Goal: Transaction & Acquisition: Book appointment/travel/reservation

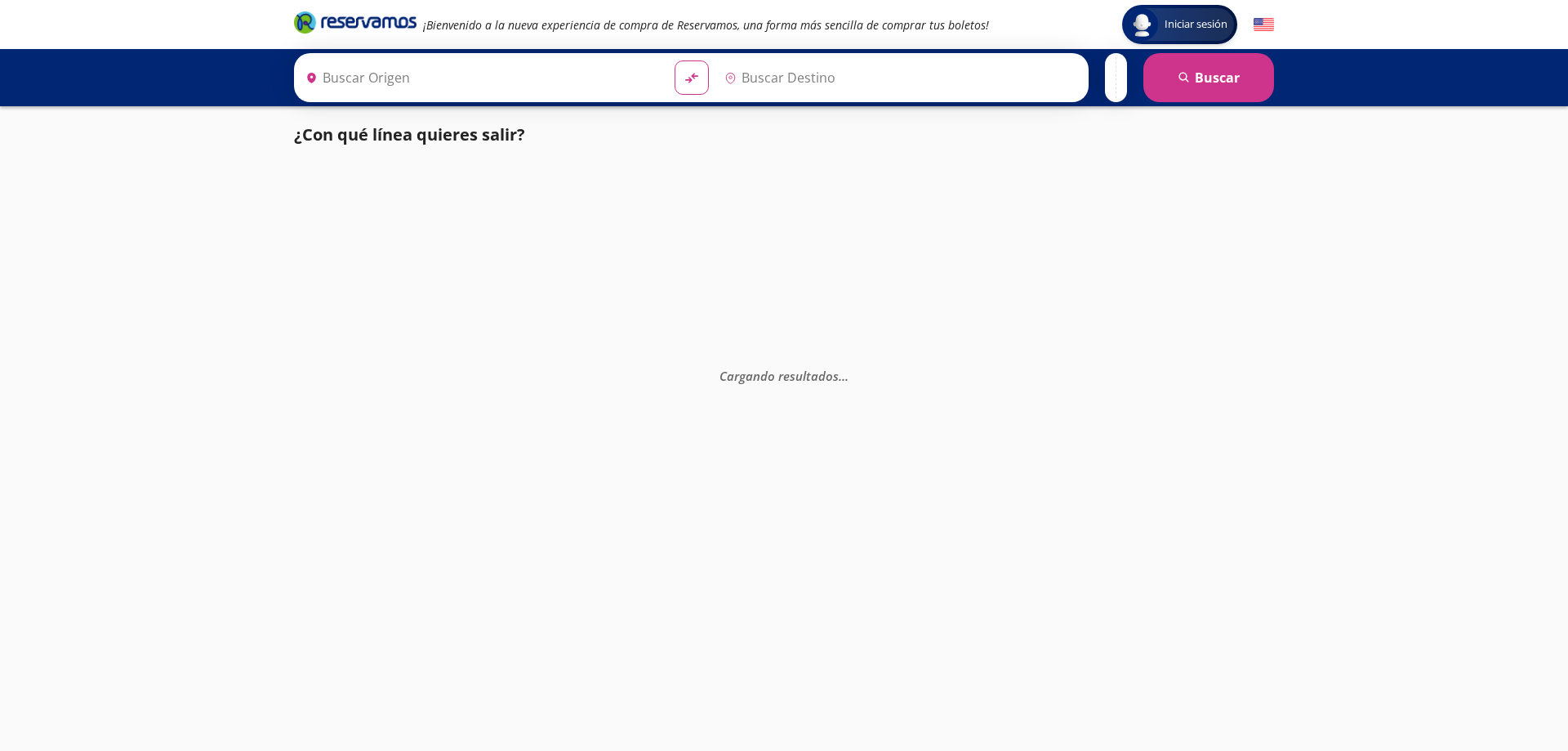
type input "[GEOGRAPHIC_DATA], [GEOGRAPHIC_DATA]"
type input "[PERSON_NAME], [GEOGRAPHIC_DATA]"
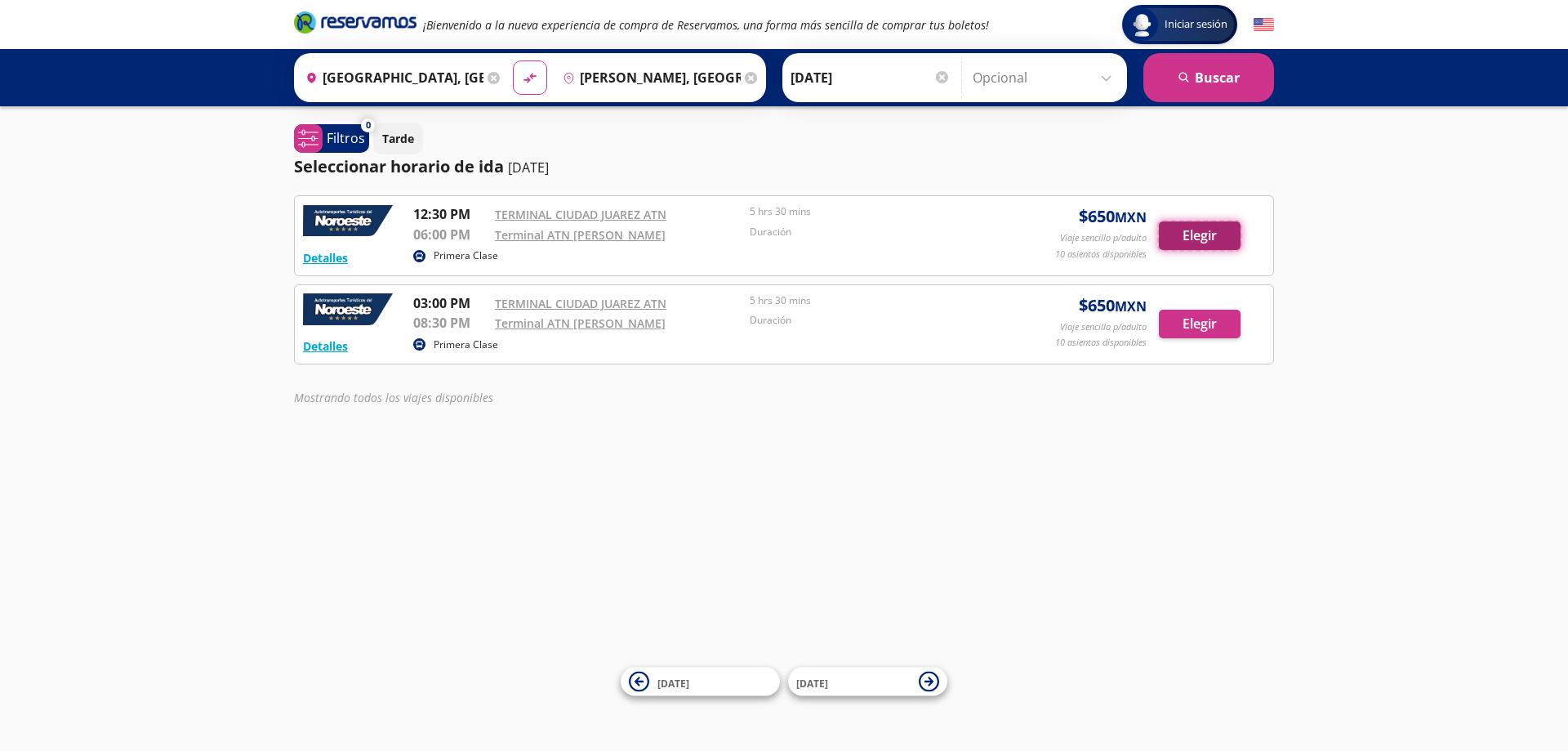
click at [1182, 223] on button "Elegir" at bounding box center [1200, 236] width 81 height 29
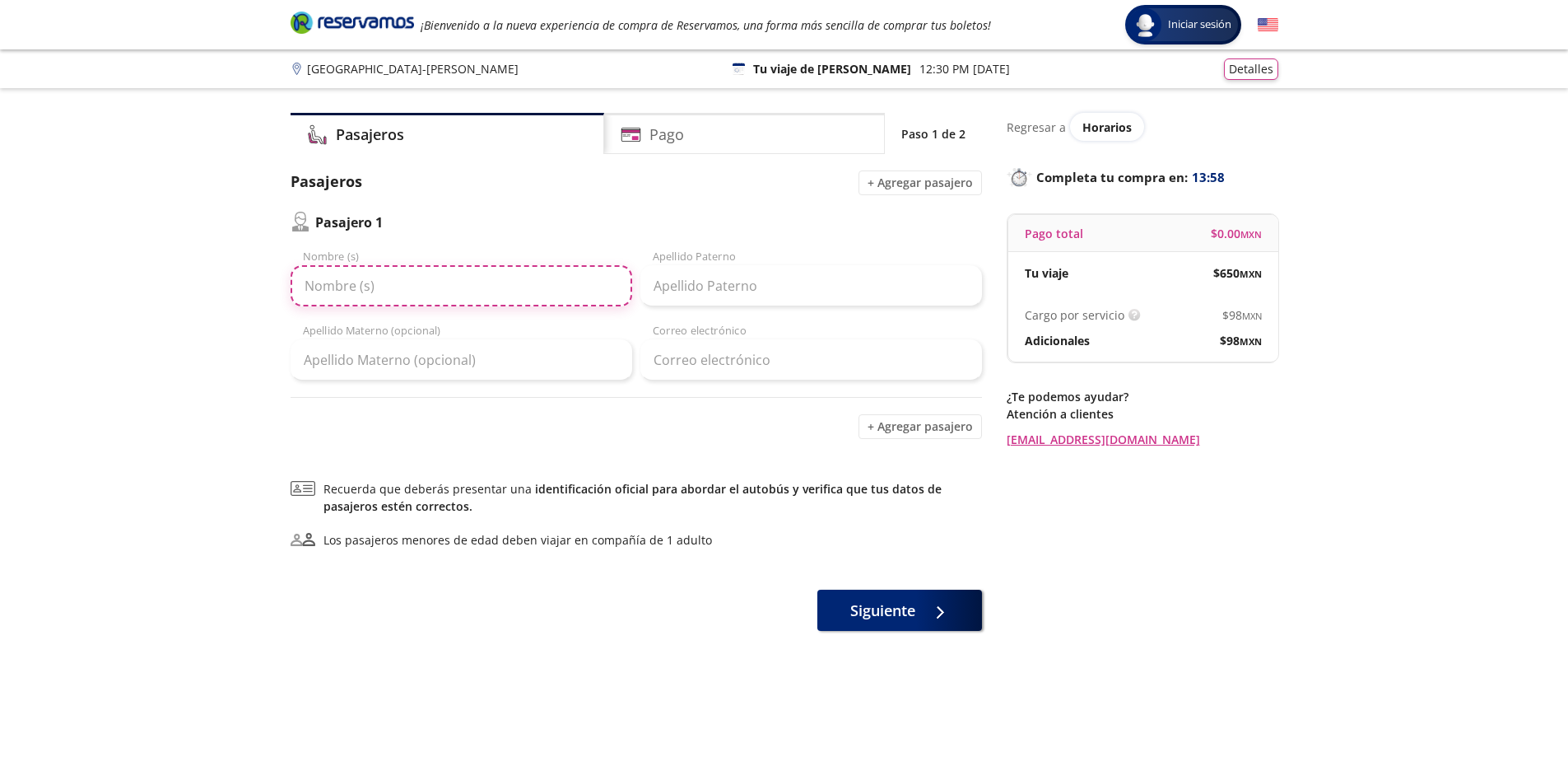
drag, startPoint x: 518, startPoint y: 295, endPoint x: 524, endPoint y: 302, distance: 9.2
click at [522, 299] on input "Nombre (s)" at bounding box center [462, 286] width 342 height 41
type input "[PERSON_NAME]"
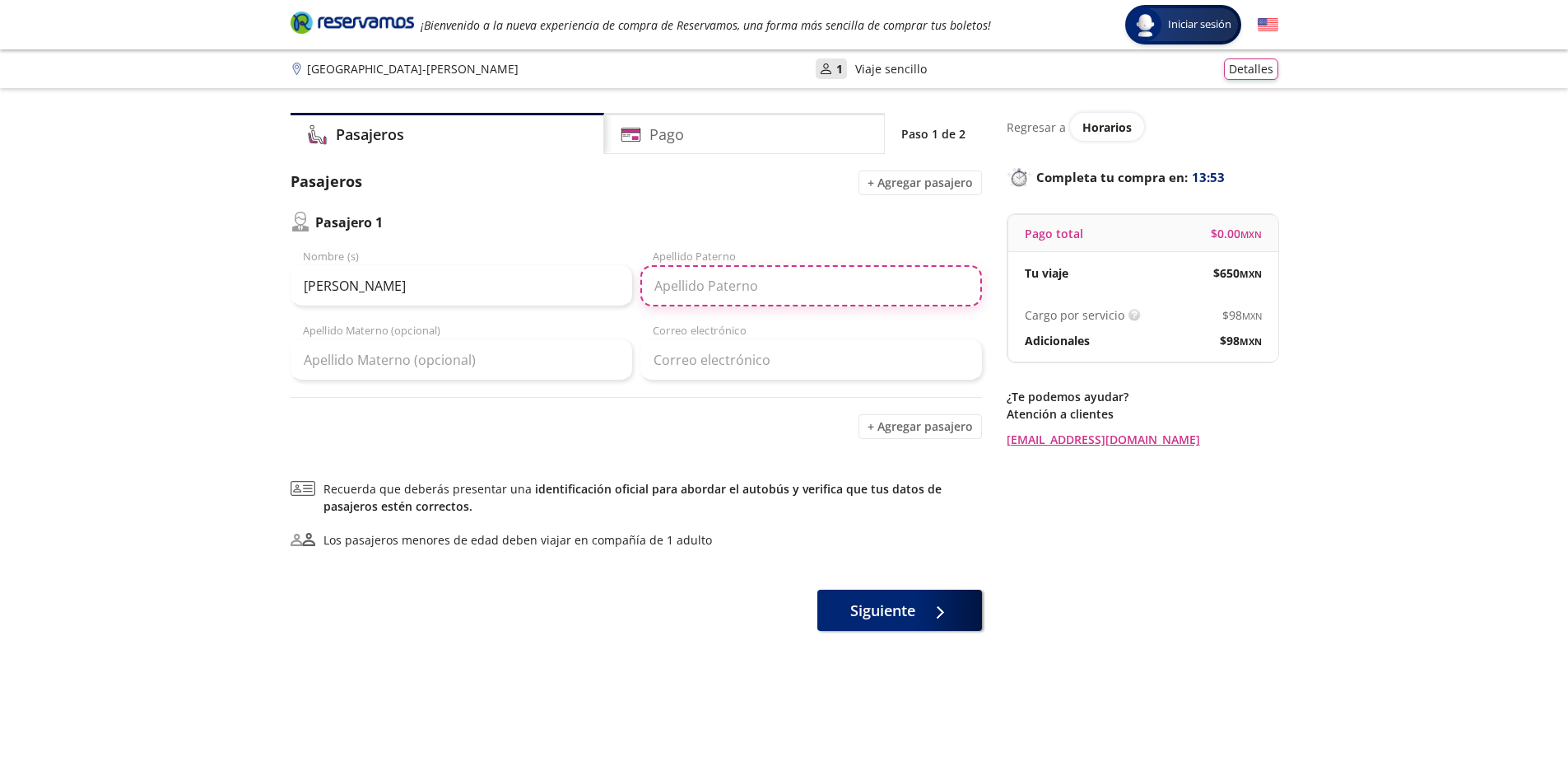
click at [670, 288] on input "Apellido Paterno" at bounding box center [811, 286] width 342 height 41
type input "[PERSON_NAME]"
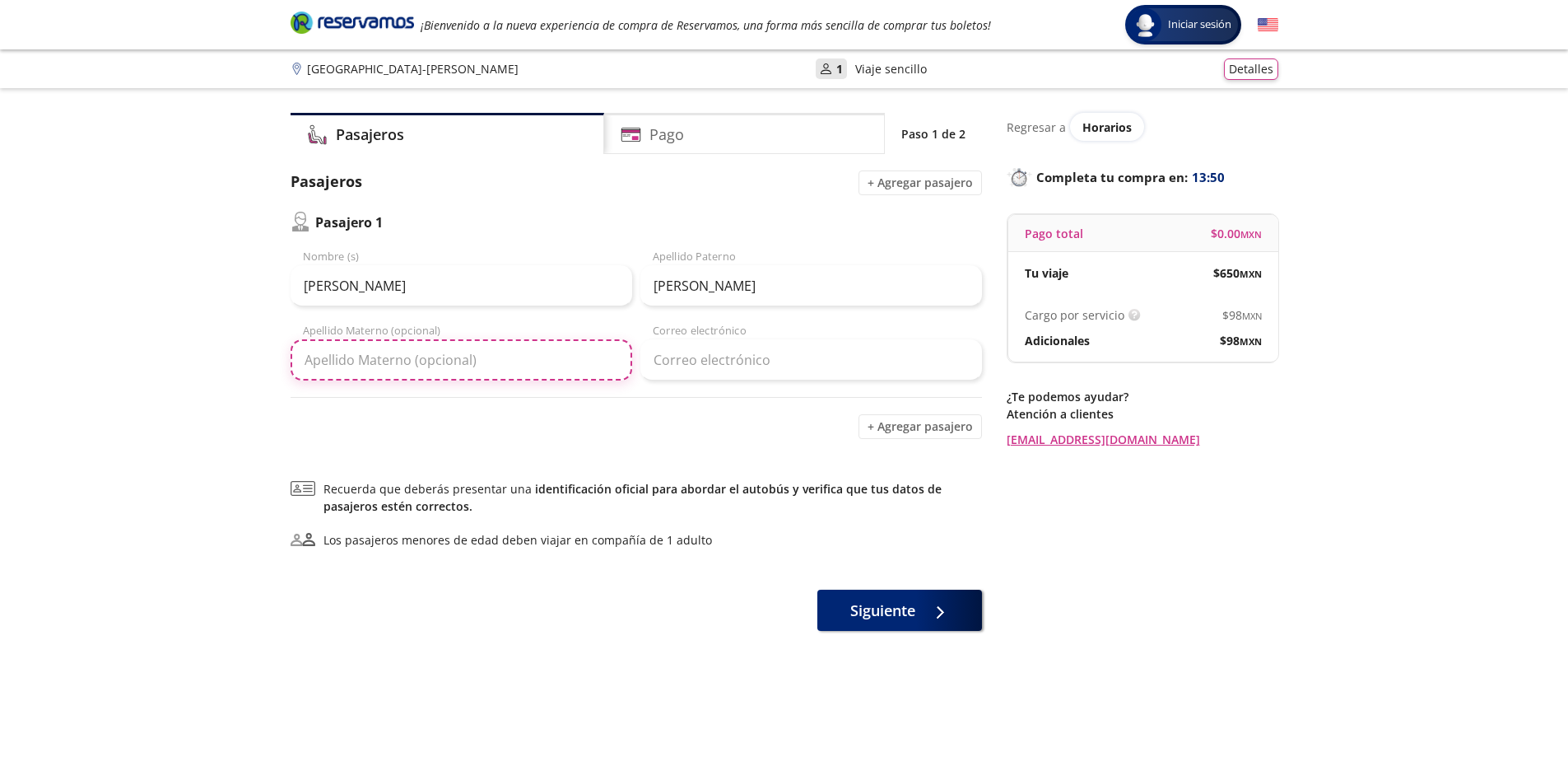
click at [483, 365] on input "Apellido Materno (opcional)" at bounding box center [462, 360] width 342 height 41
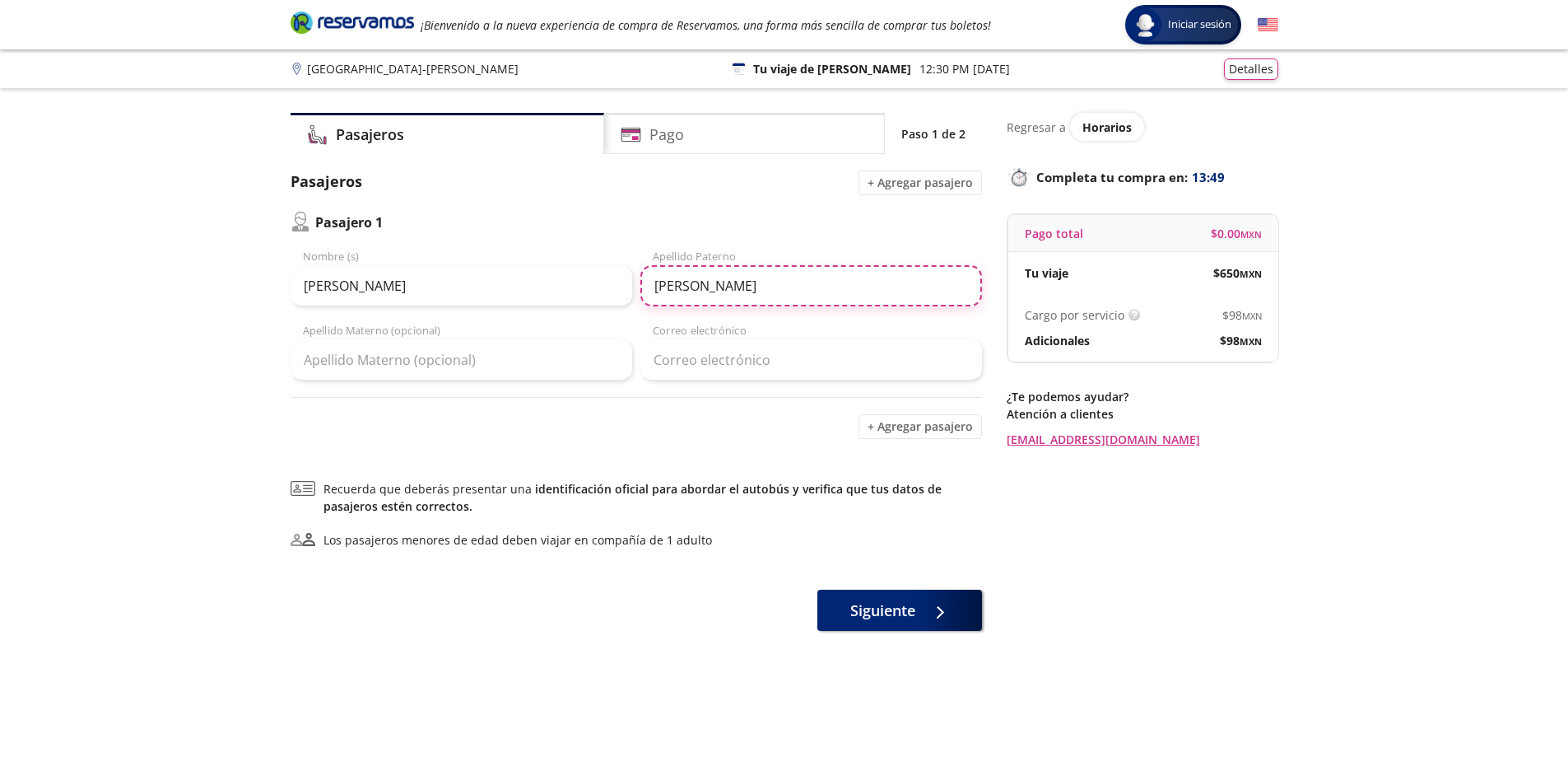
drag, startPoint x: 805, startPoint y: 288, endPoint x: 565, endPoint y: 269, distance: 240.8
click at [565, 269] on div "[PERSON_NAME] (s) [PERSON_NAME] [PERSON_NAME]" at bounding box center [636, 278] width 691 height 58
type input "[PERSON_NAME]"
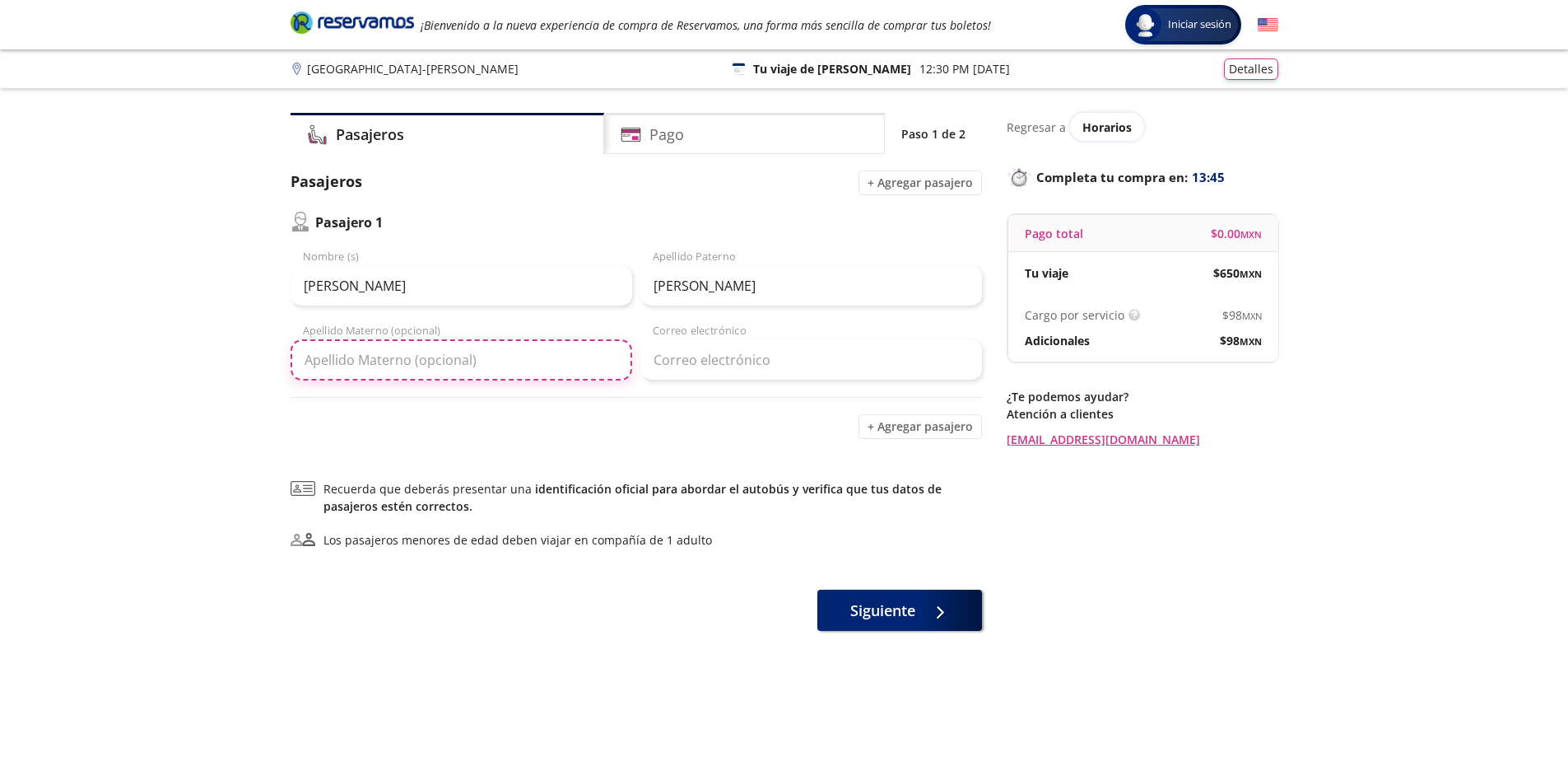
click at [533, 371] on input "Apellido Materno (opcional)" at bounding box center [462, 360] width 342 height 41
type input "[PERSON_NAME]"
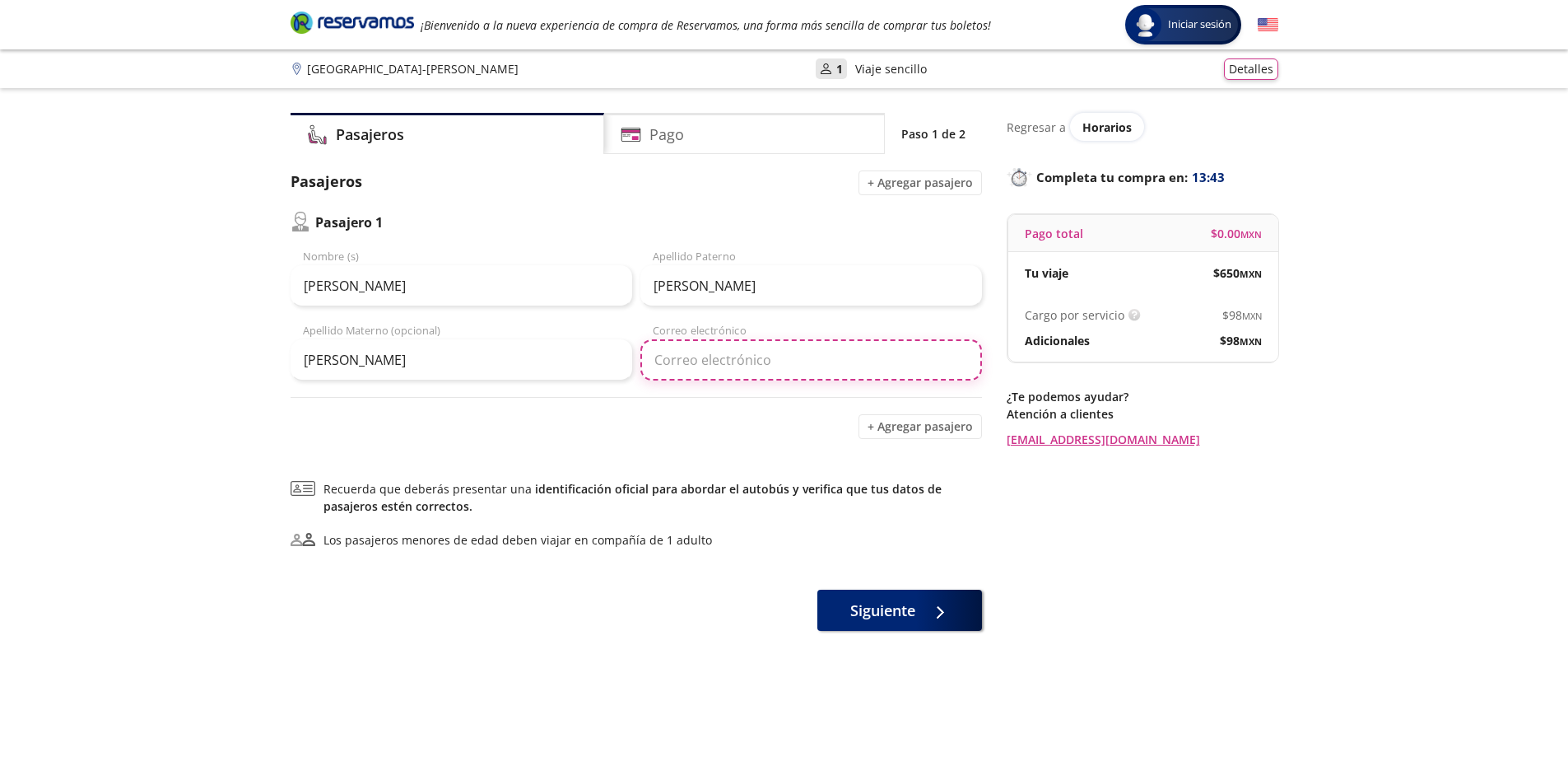
click at [763, 367] on input "Correo electrónico" at bounding box center [811, 360] width 342 height 41
type input "[EMAIL_ADDRESS][DOMAIN_NAME]"
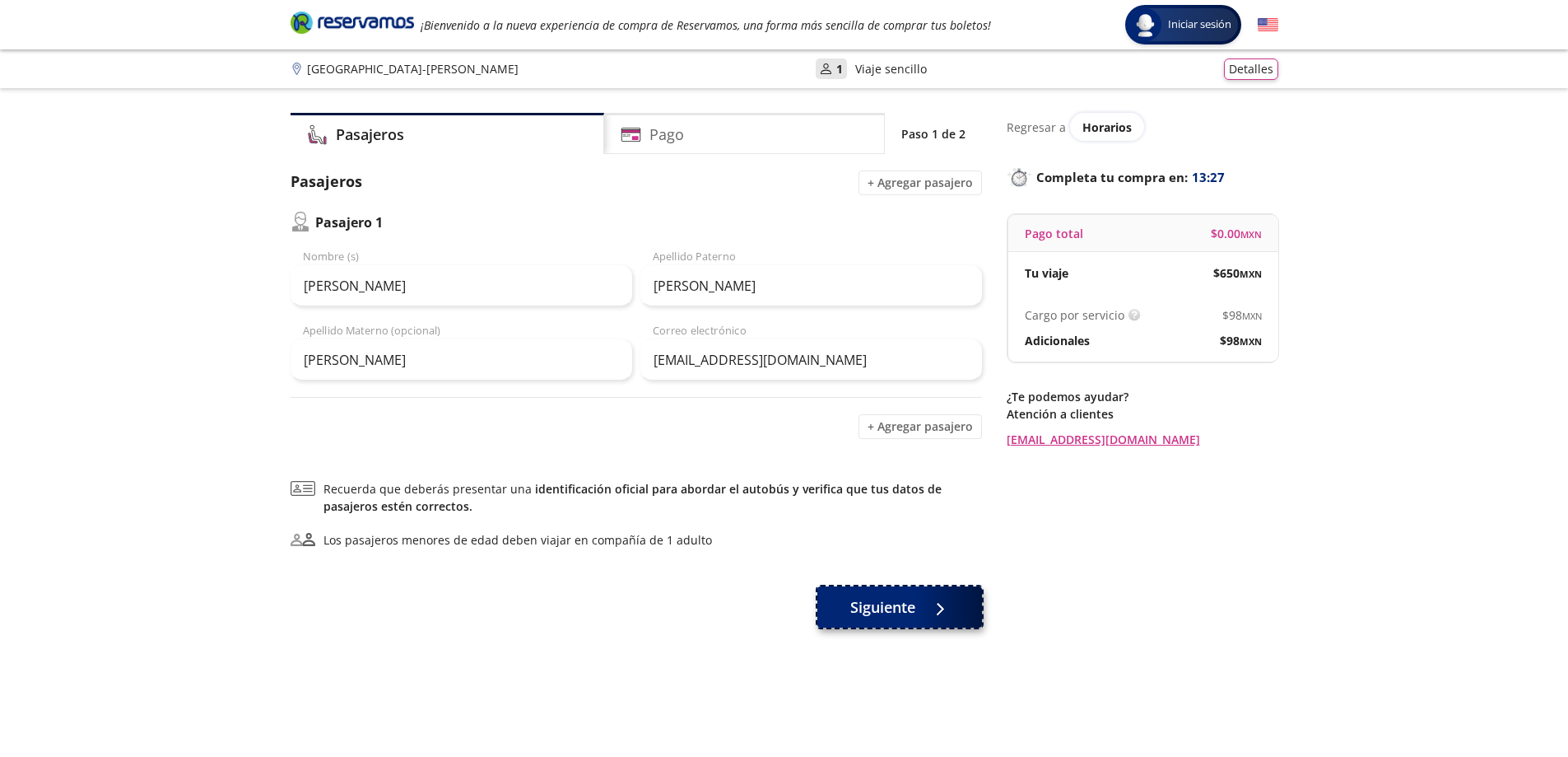
click at [924, 605] on div at bounding box center [936, 608] width 24 height 21
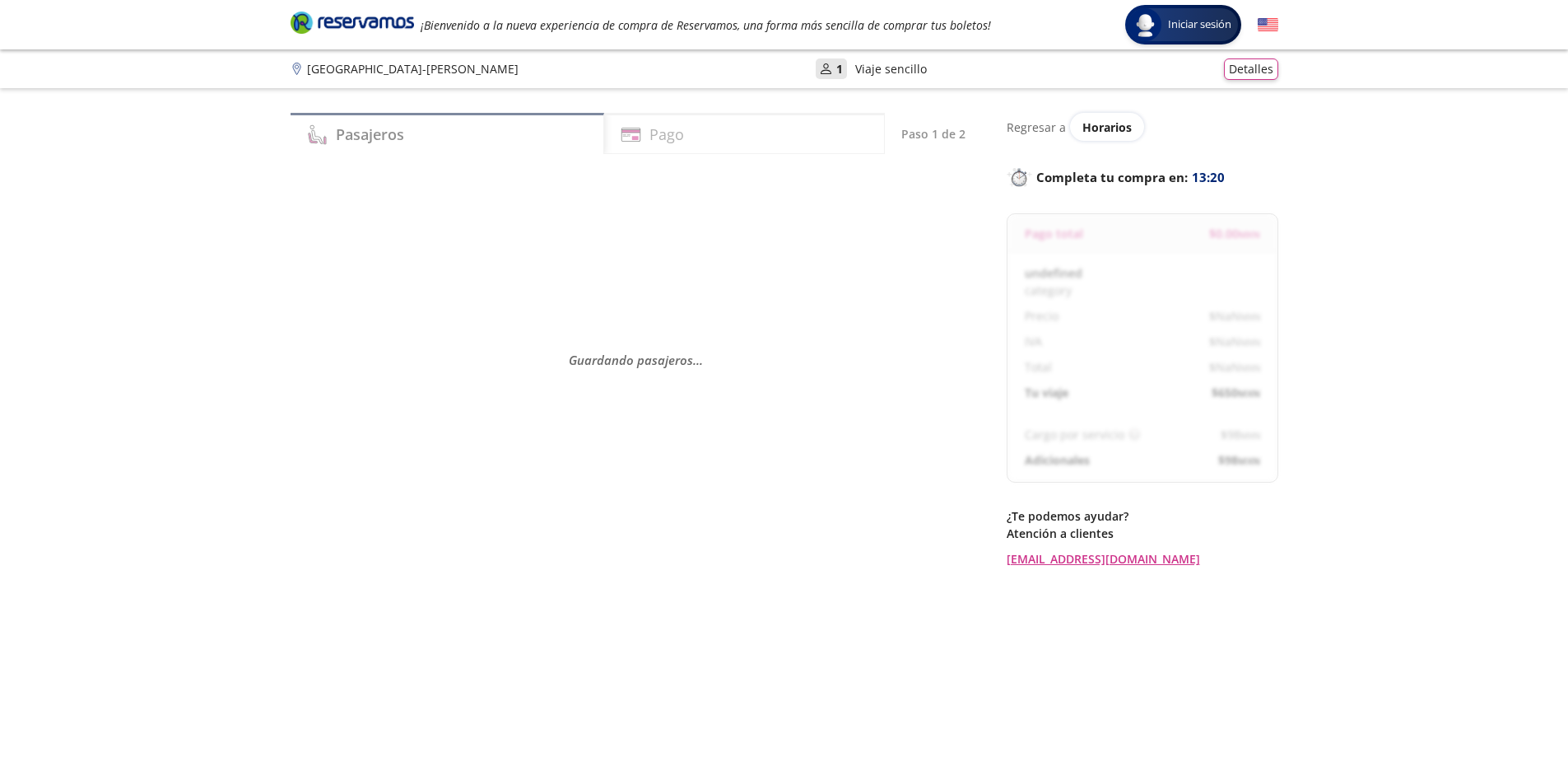
select select "MX"
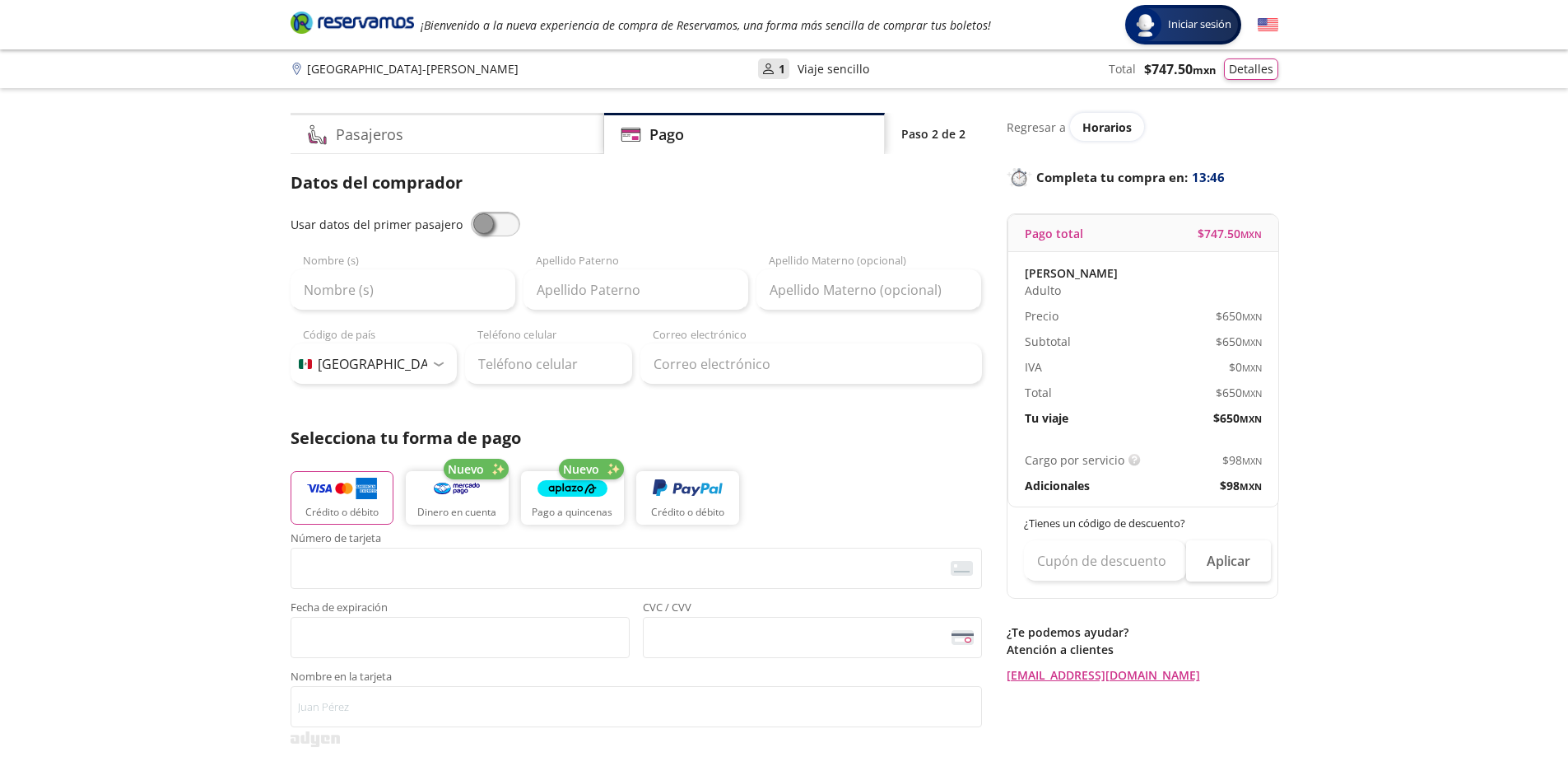
click at [521, 159] on div "Pasajeros Pago Paso 2 de 2 Servicios adicionales ¿Tienes un código de descuento…" at bounding box center [636, 685] width 691 height 1145
click at [492, 142] on div "Pasajeros" at bounding box center [447, 133] width 313 height 41
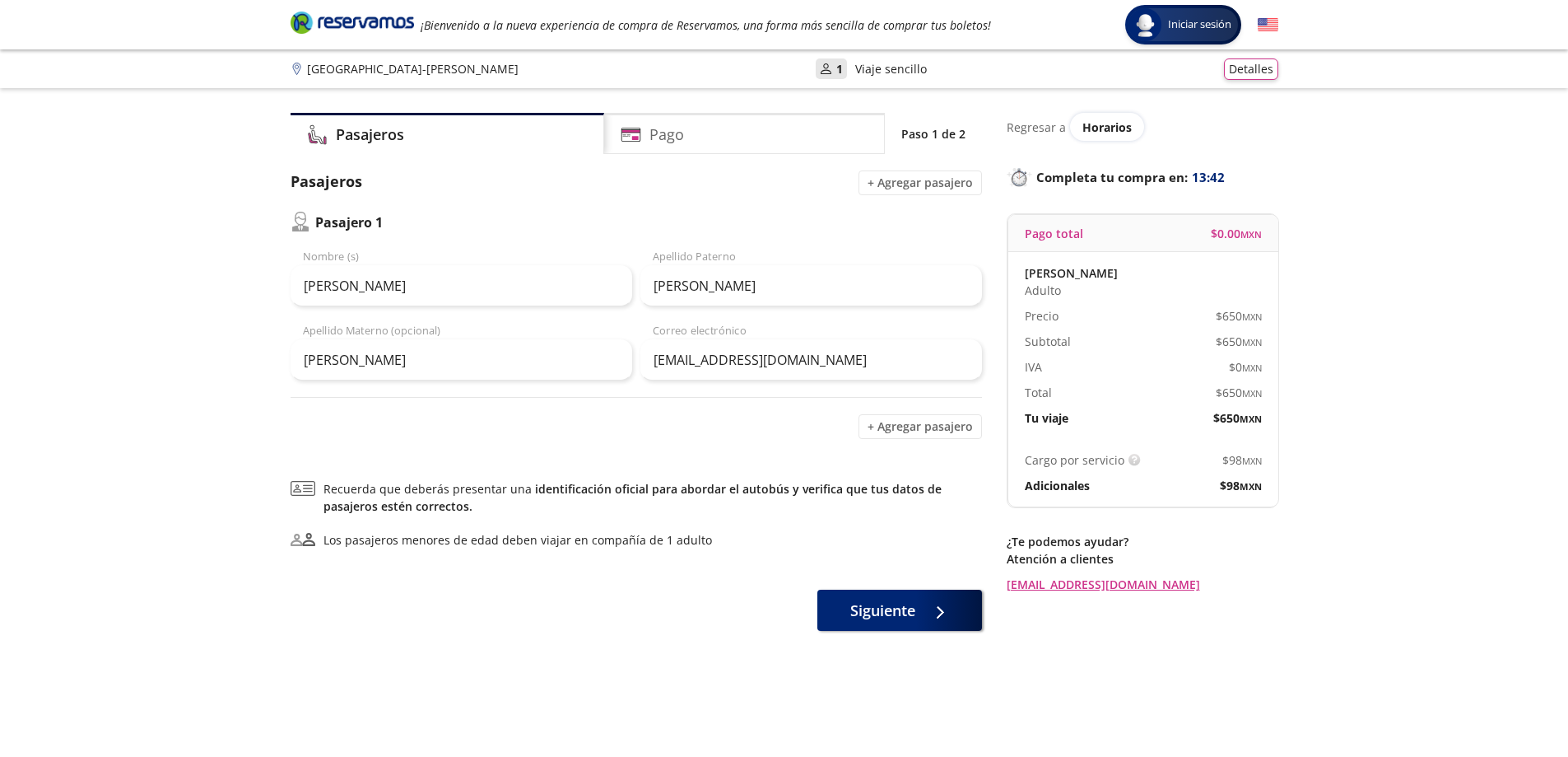
drag, startPoint x: 477, startPoint y: 171, endPoint x: 486, endPoint y: 167, distance: 9.8
click at [478, 171] on div "Pasajeros + Agregar pasajero" at bounding box center [636, 182] width 691 height 24
drag, startPoint x: 476, startPoint y: 197, endPoint x: 486, endPoint y: 185, distance: 15.6
select select "MX"
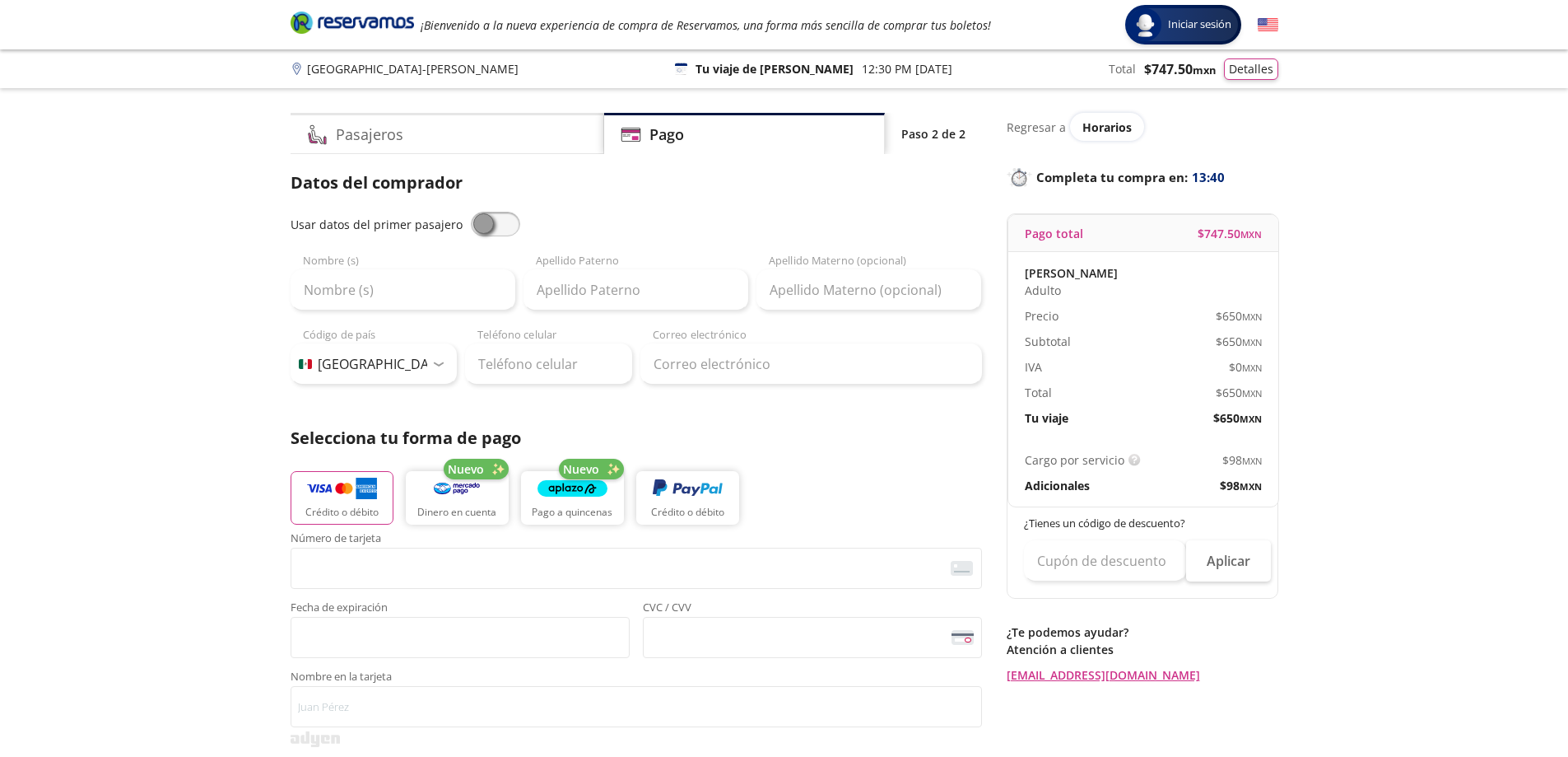
drag, startPoint x: 704, startPoint y: 392, endPoint x: 750, endPoint y: 428, distance: 58.4
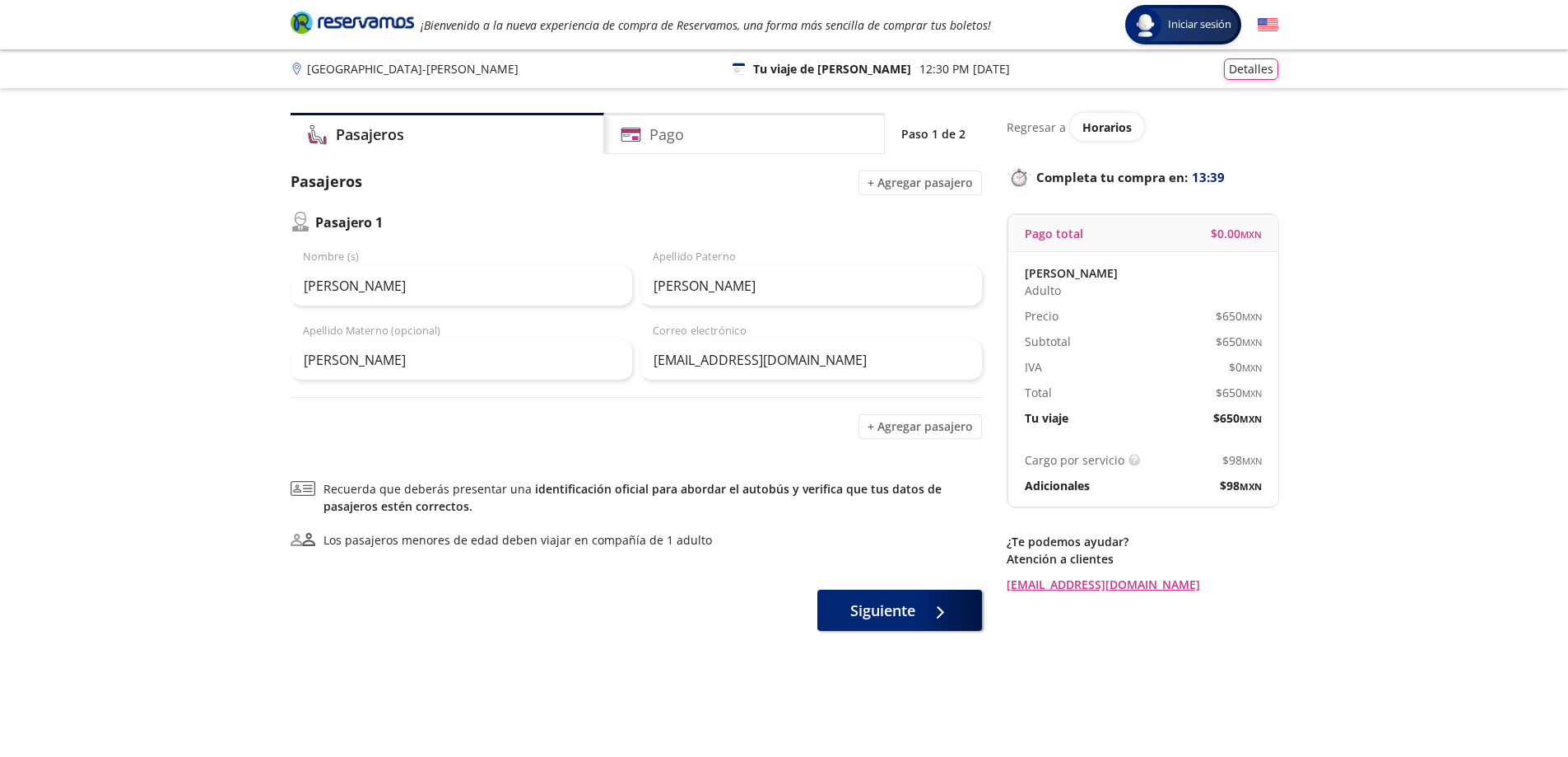
drag, startPoint x: 770, startPoint y: 348, endPoint x: 773, endPoint y: 362, distance: 14.3
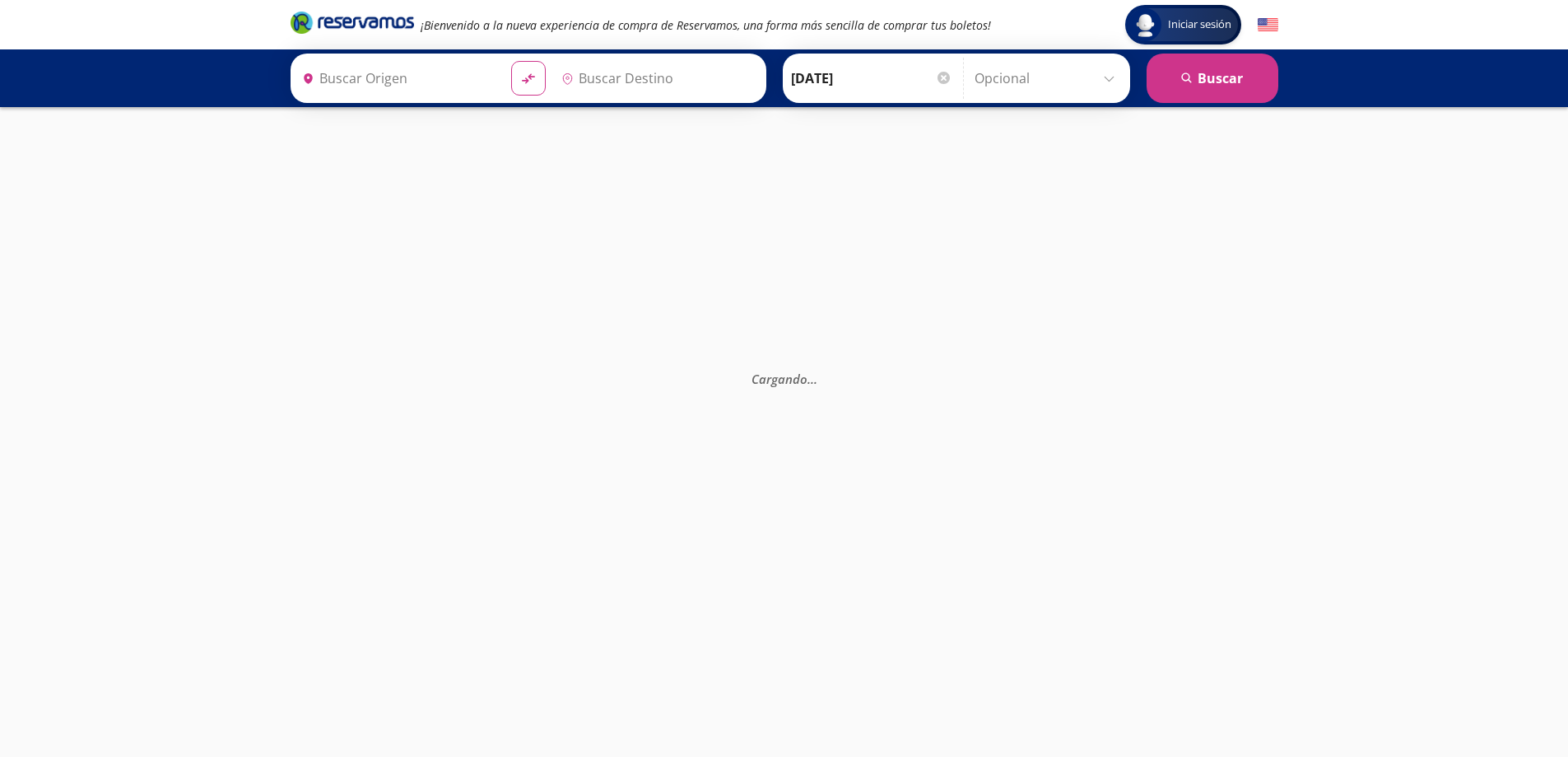
type input "[PERSON_NAME], [GEOGRAPHIC_DATA]"
type input "[GEOGRAPHIC_DATA], [GEOGRAPHIC_DATA]"
click at [432, 71] on input "[GEOGRAPHIC_DATA], [GEOGRAPHIC_DATA]" at bounding box center [388, 78] width 186 height 41
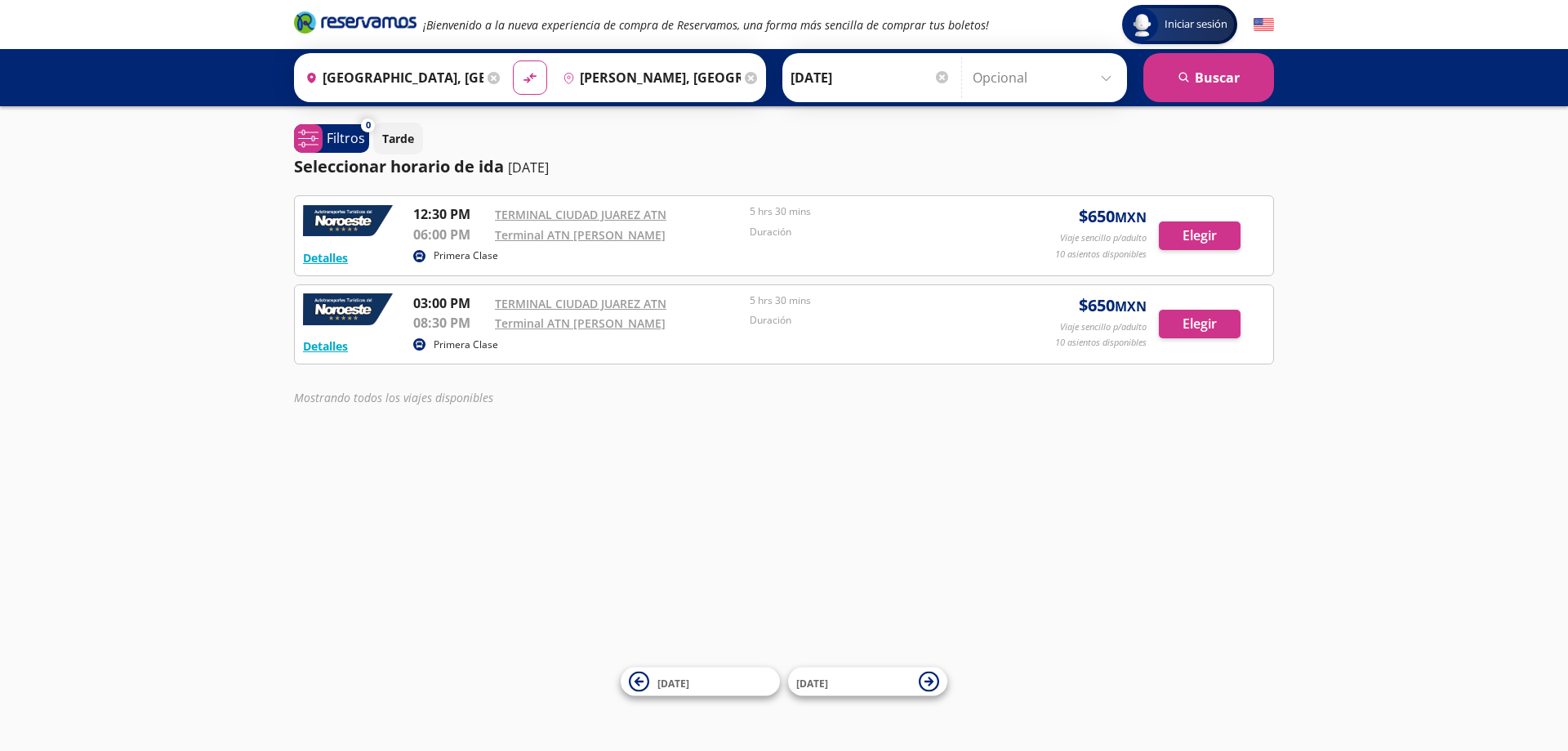
click at [1054, 505] on div "Iniciar sesión Iniciar sesión ¡Bienvenido a la nueva experiencia de compra de R…" at bounding box center [784, 375] width 1568 height 751
click at [333, 255] on button "Detalles" at bounding box center [326, 258] width 45 height 17
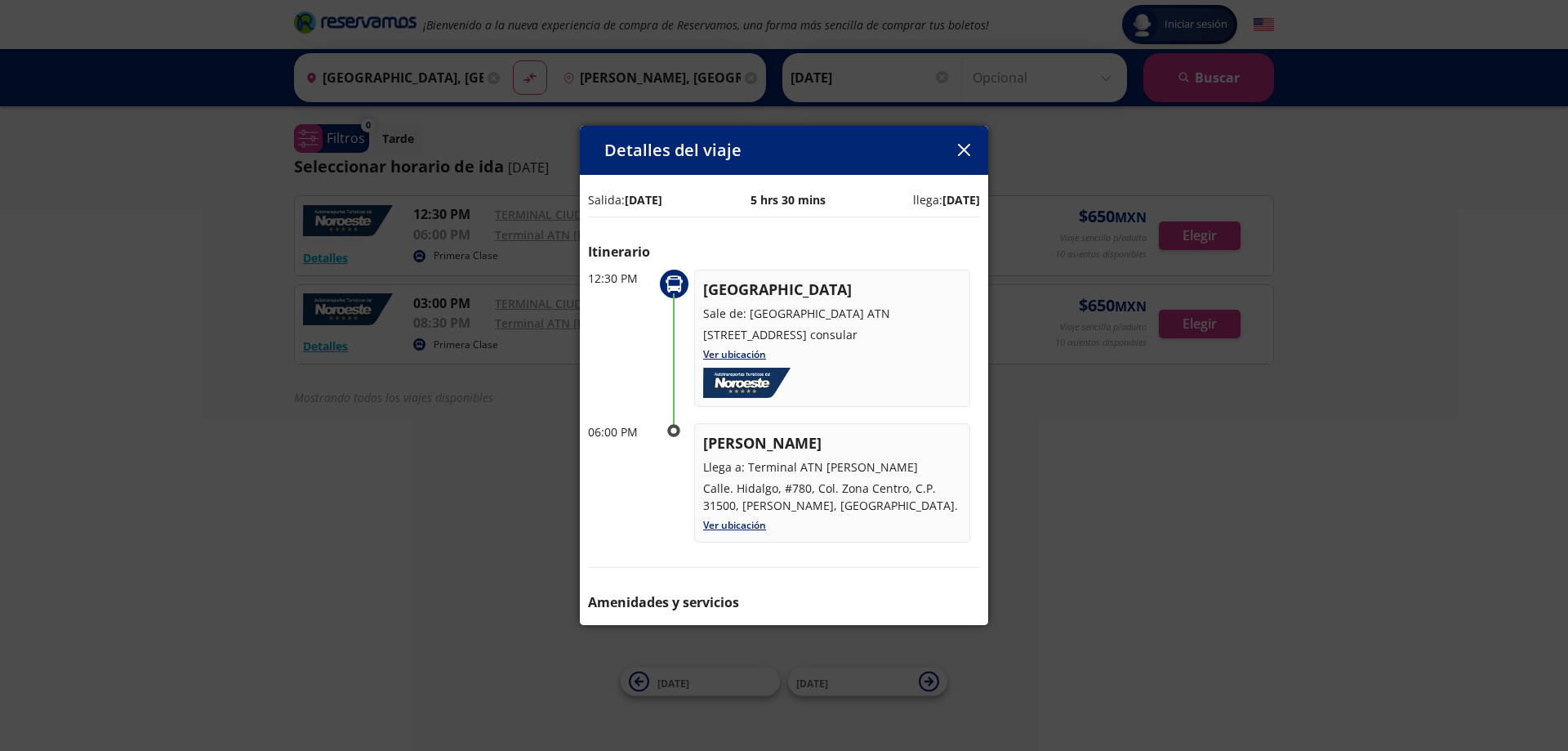
click at [960, 149] on icon "button" at bounding box center [965, 150] width 12 height 12
